Goal: Transaction & Acquisition: Book appointment/travel/reservation

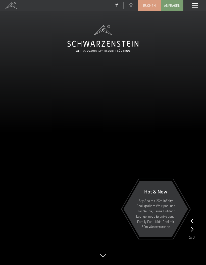
click at [147, 5] on span "Buchen" at bounding box center [149, 5] width 13 height 5
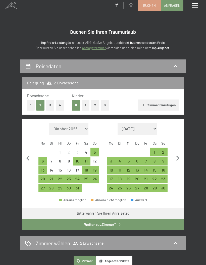
click at [163, 160] on div "9" at bounding box center [164, 163] width 8 height 8
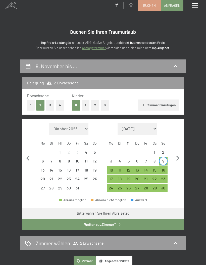
click at [163, 169] on div "16" at bounding box center [164, 172] width 8 height 8
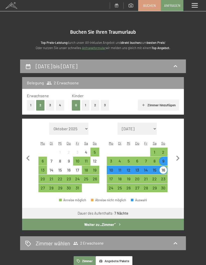
click at [110, 223] on button "Weiter zu „Zimmer“" at bounding box center [103, 224] width 162 height 12
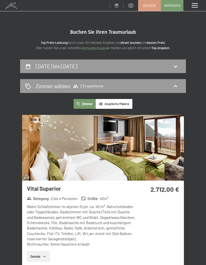
click at [8, 8] on span at bounding box center [11, 5] width 23 height 11
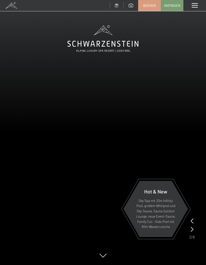
click at [193, 219] on icon at bounding box center [192, 220] width 3 height 5
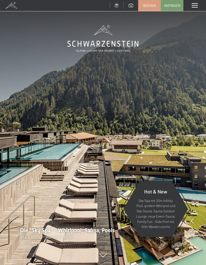
click at [192, 229] on icon at bounding box center [192, 228] width 3 height 5
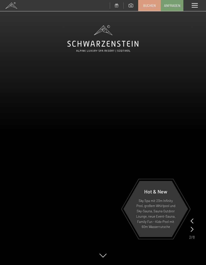
click at [193, 227] on icon at bounding box center [192, 228] width 3 height 5
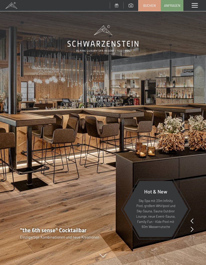
click at [193, 226] on div at bounding box center [192, 229] width 3 height 7
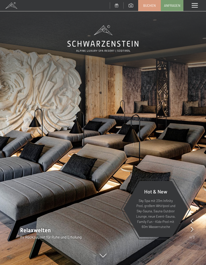
click at [193, 229] on icon at bounding box center [192, 228] width 3 height 5
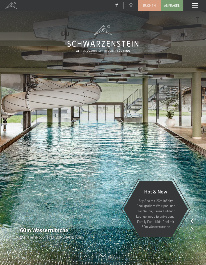
click at [193, 224] on div at bounding box center [192, 220] width 3 height 7
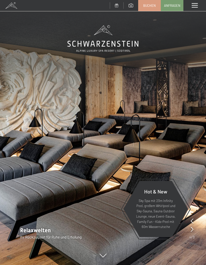
click at [193, 228] on icon at bounding box center [192, 228] width 3 height 5
click at [193, 227] on icon at bounding box center [192, 228] width 3 height 5
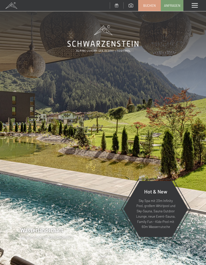
click at [193, 229] on icon at bounding box center [192, 228] width 3 height 5
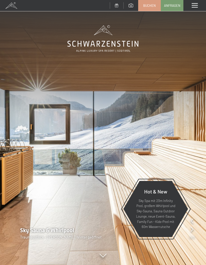
click at [196, 228] on div "Sky Sauna & Whirlpool Traumausblick - Sommer wie Winter geöffnet" at bounding box center [103, 232] width 206 height 13
click at [195, 227] on div "Sky Sauna & Whirlpool Traumausblick - Sommer wie Winter geöffnet" at bounding box center [103, 232] width 206 height 13
click at [193, 226] on div at bounding box center [192, 229] width 3 height 7
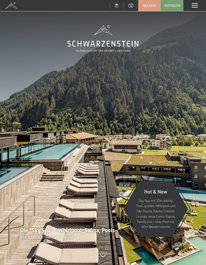
click at [195, 228] on div "Die "Sky Spa" - Whirlpool, Sauna, Pools SPA & RELAX - Wandern & Biken" at bounding box center [103, 232] width 206 height 13
click at [196, 229] on div "Die "Sky Spa" - Whirlpool, Sauna, Pools SPA & RELAX - Wandern & Biken" at bounding box center [103, 232] width 206 height 13
click at [196, 227] on div "Die "Sky Spa" - Whirlpool, Sauna, Pools SPA & RELAX - Wandern & Biken" at bounding box center [103, 232] width 206 height 13
click at [193, 226] on div at bounding box center [192, 229] width 3 height 7
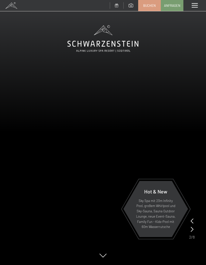
click at [198, 226] on video at bounding box center [103, 132] width 206 height 265
click at [193, 226] on icon at bounding box center [192, 228] width 3 height 5
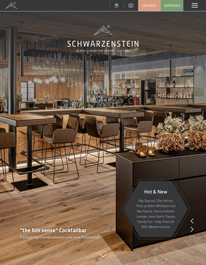
click at [193, 218] on div at bounding box center [192, 220] width 3 height 7
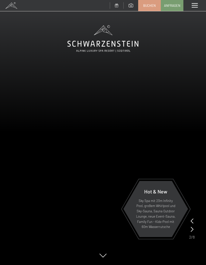
click at [193, 219] on icon at bounding box center [192, 220] width 3 height 5
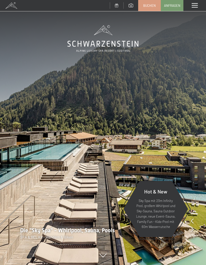
click at [193, 227] on icon at bounding box center [192, 228] width 3 height 5
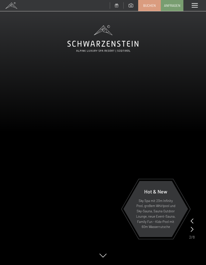
click at [193, 226] on div at bounding box center [192, 229] width 3 height 7
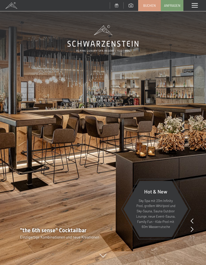
click at [193, 219] on icon at bounding box center [192, 220] width 3 height 5
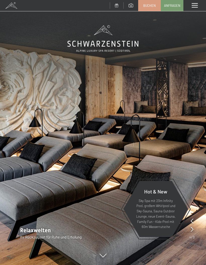
click at [204, 248] on img at bounding box center [103, 132] width 206 height 265
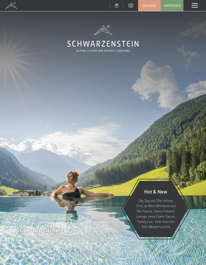
click at [152, 6] on span "Buchen" at bounding box center [149, 5] width 13 height 5
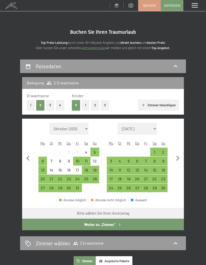
click at [164, 159] on div "9" at bounding box center [164, 163] width 8 height 8
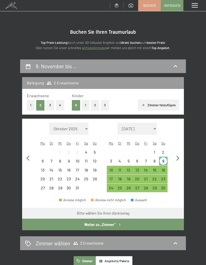
click at [164, 168] on div "16" at bounding box center [164, 172] width 8 height 8
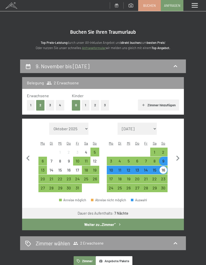
click at [111, 223] on button "Weiter zu „Zimmer“" at bounding box center [103, 224] width 162 height 12
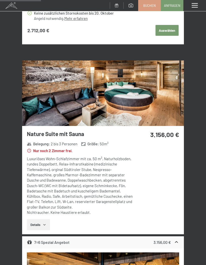
scroll to position [421, 0]
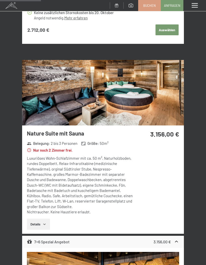
click at [44, 222] on icon "button" at bounding box center [44, 224] width 4 height 4
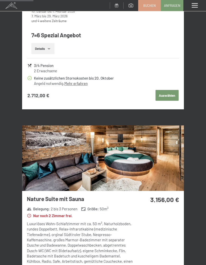
scroll to position [356, 0]
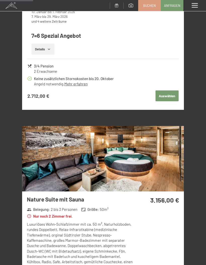
click at [195, 8] on span at bounding box center [195, 5] width 6 height 5
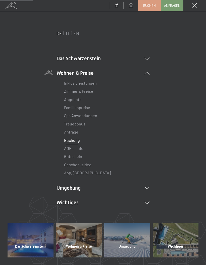
click at [147, 59] on icon at bounding box center [147, 58] width 5 height 3
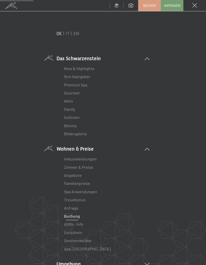
click at [70, 101] on link "Aktiv" at bounding box center [68, 100] width 9 height 5
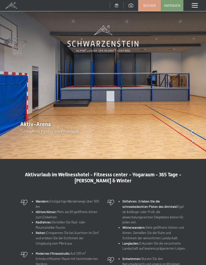
click at [193, 130] on icon at bounding box center [192, 132] width 3 height 5
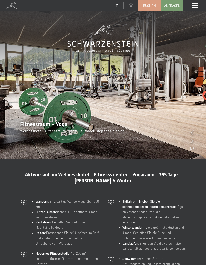
click at [187, 142] on img at bounding box center [103, 79] width 206 height 159
click at [188, 139] on img at bounding box center [103, 79] width 206 height 159
click at [192, 142] on icon at bounding box center [192, 140] width 3 height 5
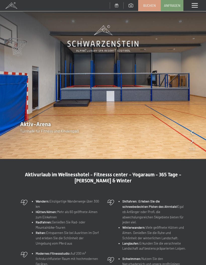
click at [193, 139] on icon at bounding box center [192, 140] width 3 height 5
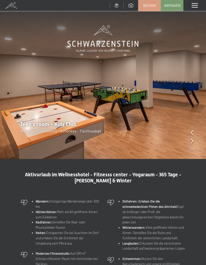
click at [191, 141] on icon at bounding box center [192, 140] width 3 height 5
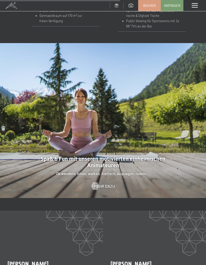
scroll to position [588, 0]
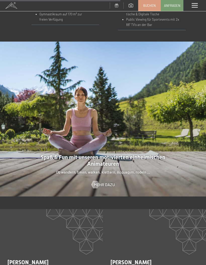
click at [195, 6] on span at bounding box center [195, 5] width 6 height 5
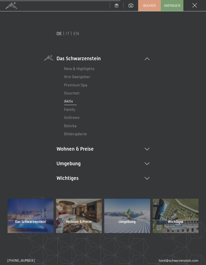
click at [75, 92] on link "Gourmet" at bounding box center [72, 92] width 16 height 5
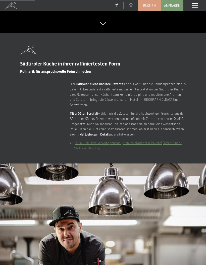
scroll to position [250, 0]
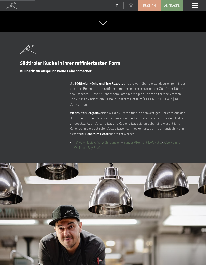
click at [110, 140] on link "(¾-All-inkluisve Verwöhnpension)" at bounding box center [98, 142] width 47 height 4
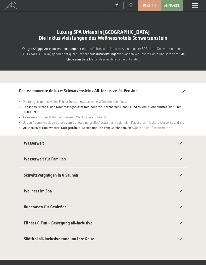
click at [181, 142] on icon at bounding box center [180, 143] width 5 height 3
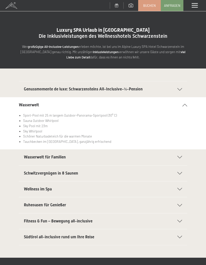
scroll to position [2, 0]
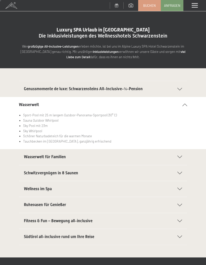
click at [177, 176] on div "Schwitzvergnügen in 8 Saunen" at bounding box center [103, 173] width 158 height 16
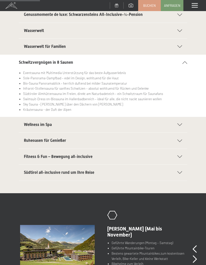
scroll to position [0, 0]
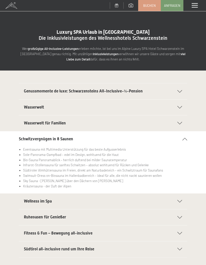
click at [180, 122] on icon at bounding box center [180, 123] width 5 height 3
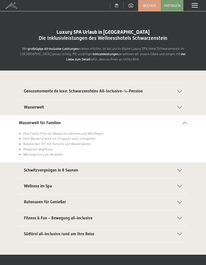
click at [178, 108] on div "Wasserwelt" at bounding box center [103, 107] width 158 height 16
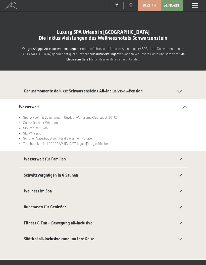
click at [177, 91] on div at bounding box center [176, 91] width 11 height 3
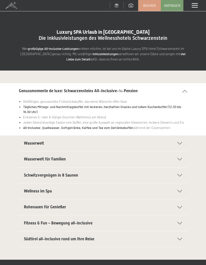
click at [14, 3] on span at bounding box center [11, 5] width 23 height 11
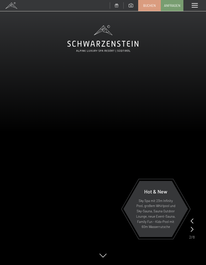
click at [150, 5] on span "Buchen" at bounding box center [149, 5] width 13 height 5
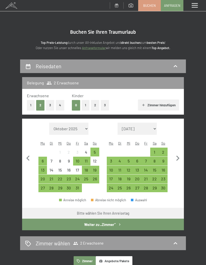
click at [164, 159] on div "9" at bounding box center [164, 163] width 8 height 8
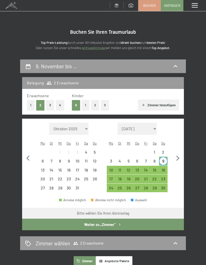
click at [164, 168] on div "16" at bounding box center [164, 172] width 8 height 8
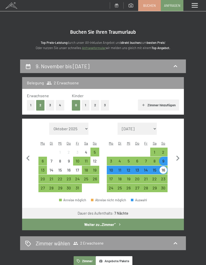
click at [110, 225] on button "Weiter zu „Zimmer“" at bounding box center [103, 224] width 162 height 12
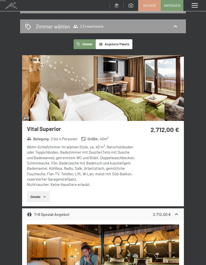
scroll to position [60, 0]
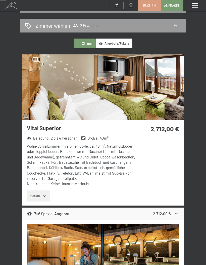
click at [116, 41] on button "Angebote/Pakete" at bounding box center [114, 43] width 37 height 10
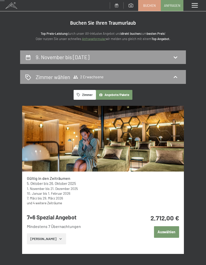
scroll to position [2, 0]
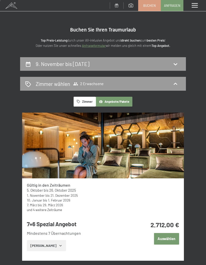
click at [83, 104] on button "Zimmer" at bounding box center [85, 102] width 22 height 10
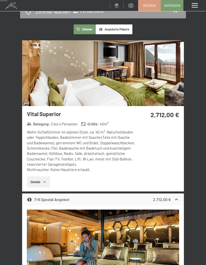
scroll to position [74, 0]
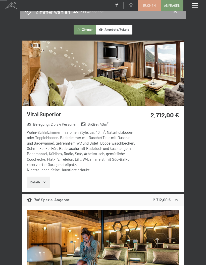
click at [175, 198] on icon at bounding box center [176, 199] width 5 height 5
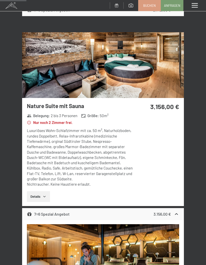
scroll to position [266, 0]
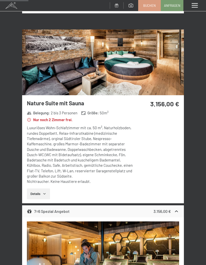
click at [174, 208] on icon at bounding box center [176, 210] width 5 height 5
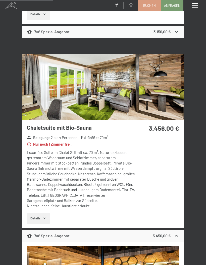
scroll to position [446, 0]
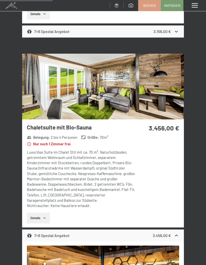
click at [172, 232] on div "3.456,00 €" at bounding box center [166, 235] width 26 height 6
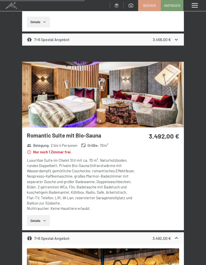
scroll to position [643, 0]
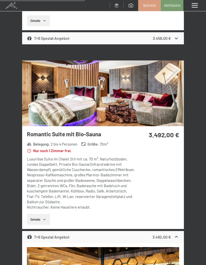
click at [180, 231] on div "7=6 Spezial Angebot 3.492,00 €" at bounding box center [103, 237] width 162 height 12
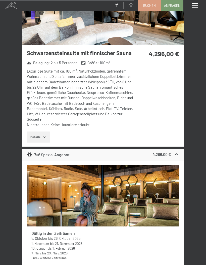
scroll to position [898, 0]
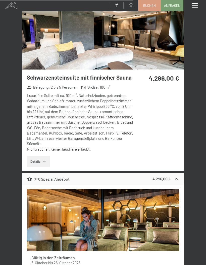
click at [37, 157] on button "Details" at bounding box center [38, 161] width 23 height 11
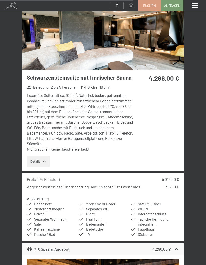
click at [40, 157] on button "Details" at bounding box center [38, 161] width 23 height 11
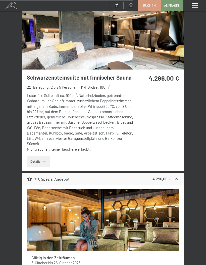
click at [176, 178] on icon at bounding box center [176, 179] width 3 height 2
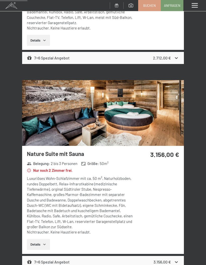
scroll to position [0, 0]
